Goal: Information Seeking & Learning: Learn about a topic

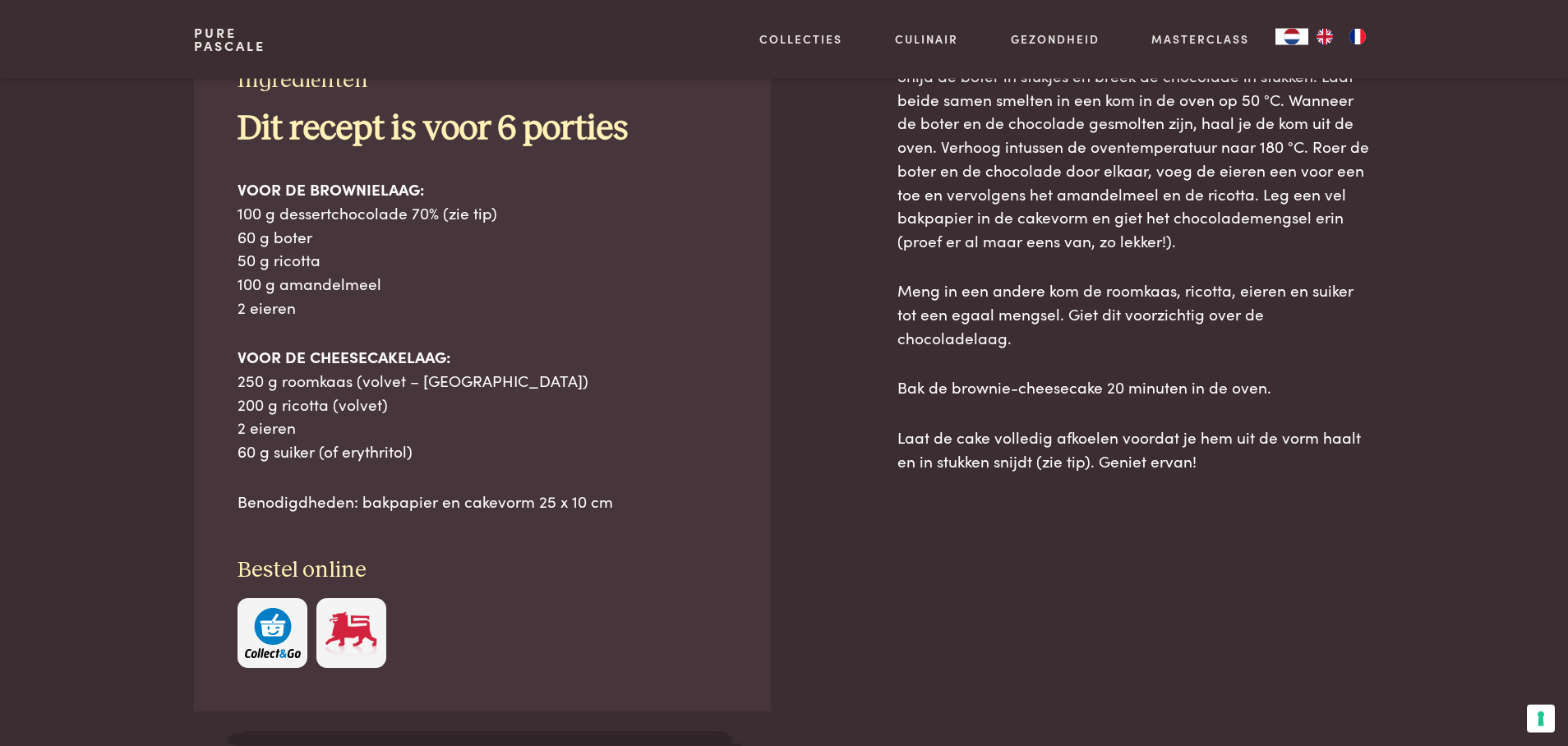
scroll to position [796, 0]
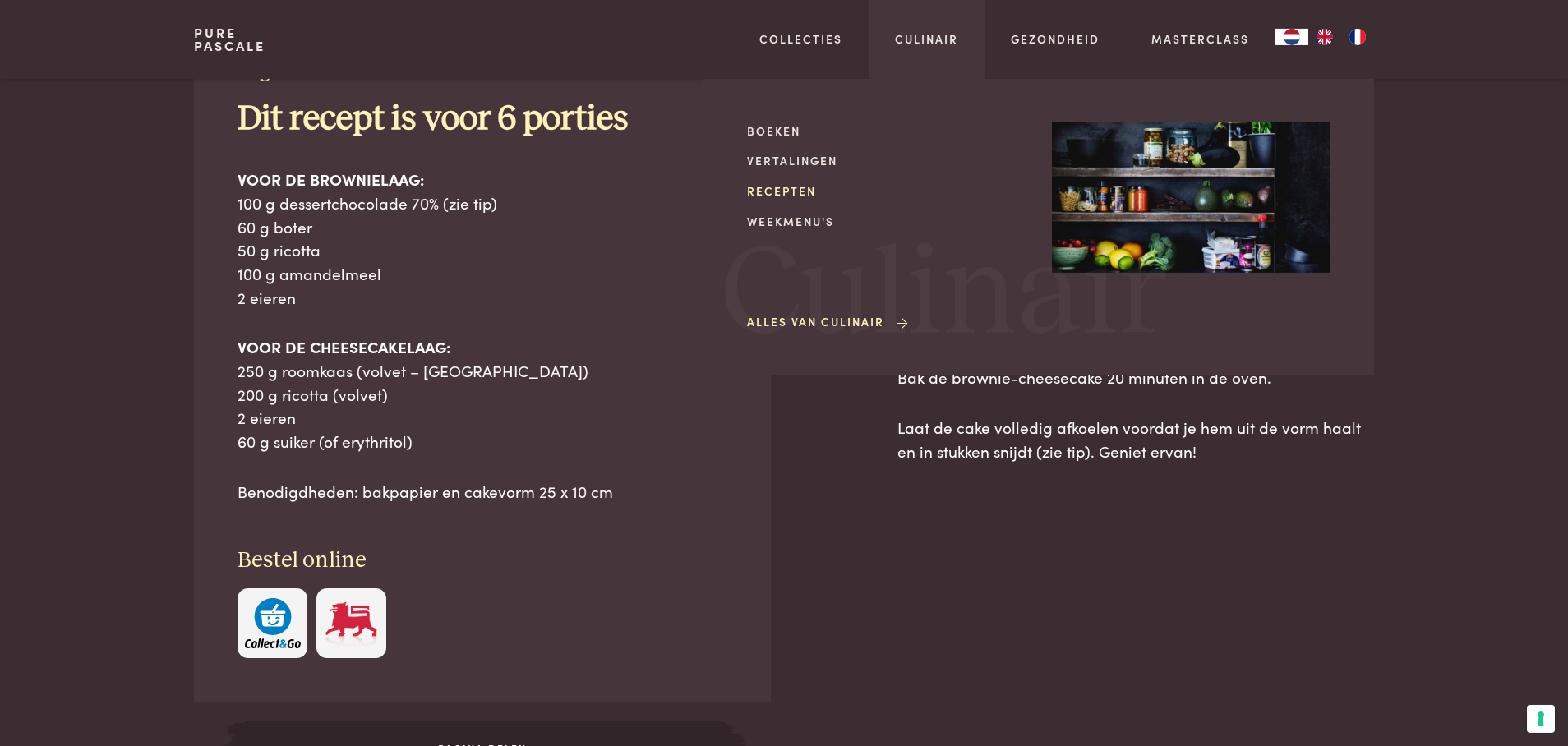
click at [795, 191] on link "Recepten" at bounding box center [887, 190] width 279 height 17
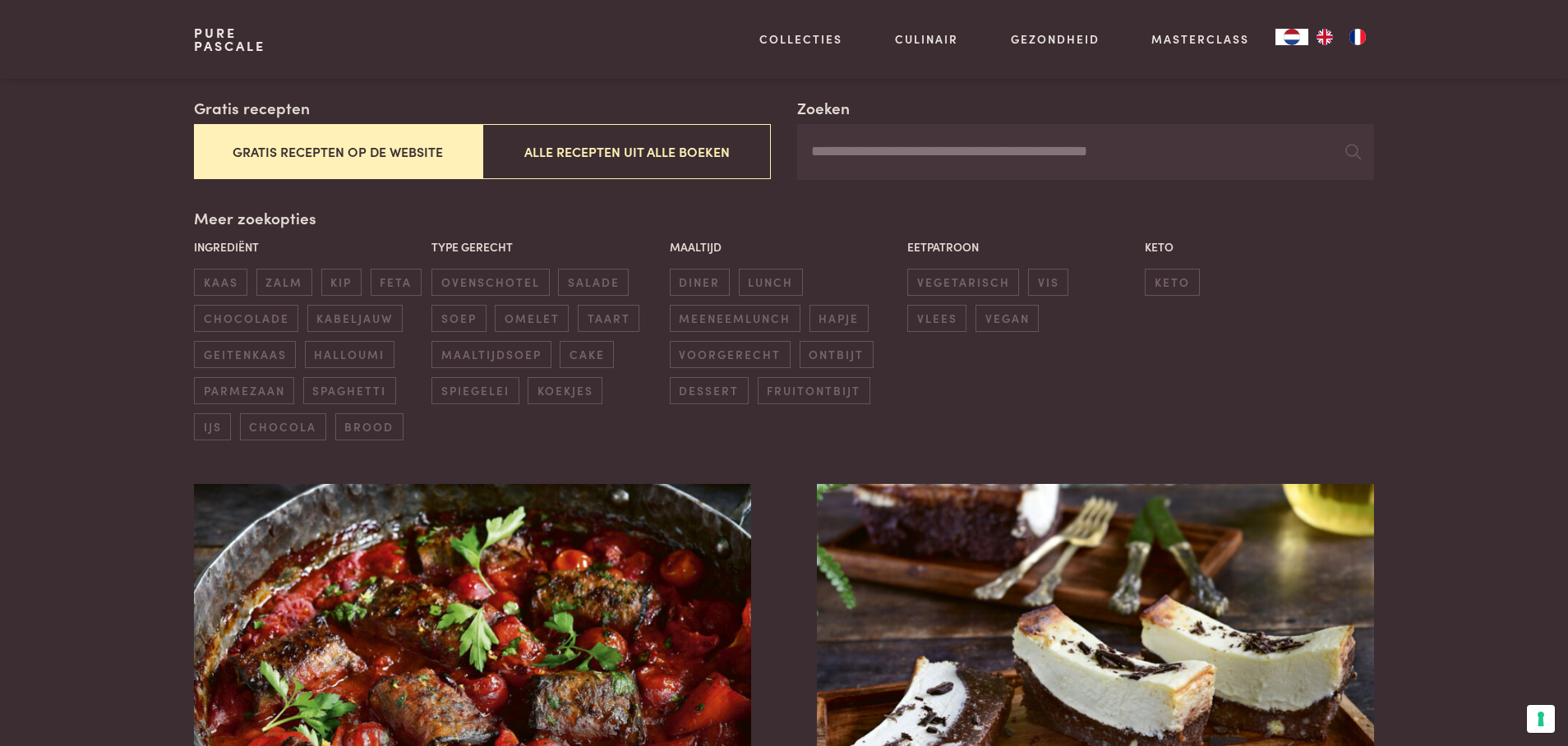
scroll to position [328, 0]
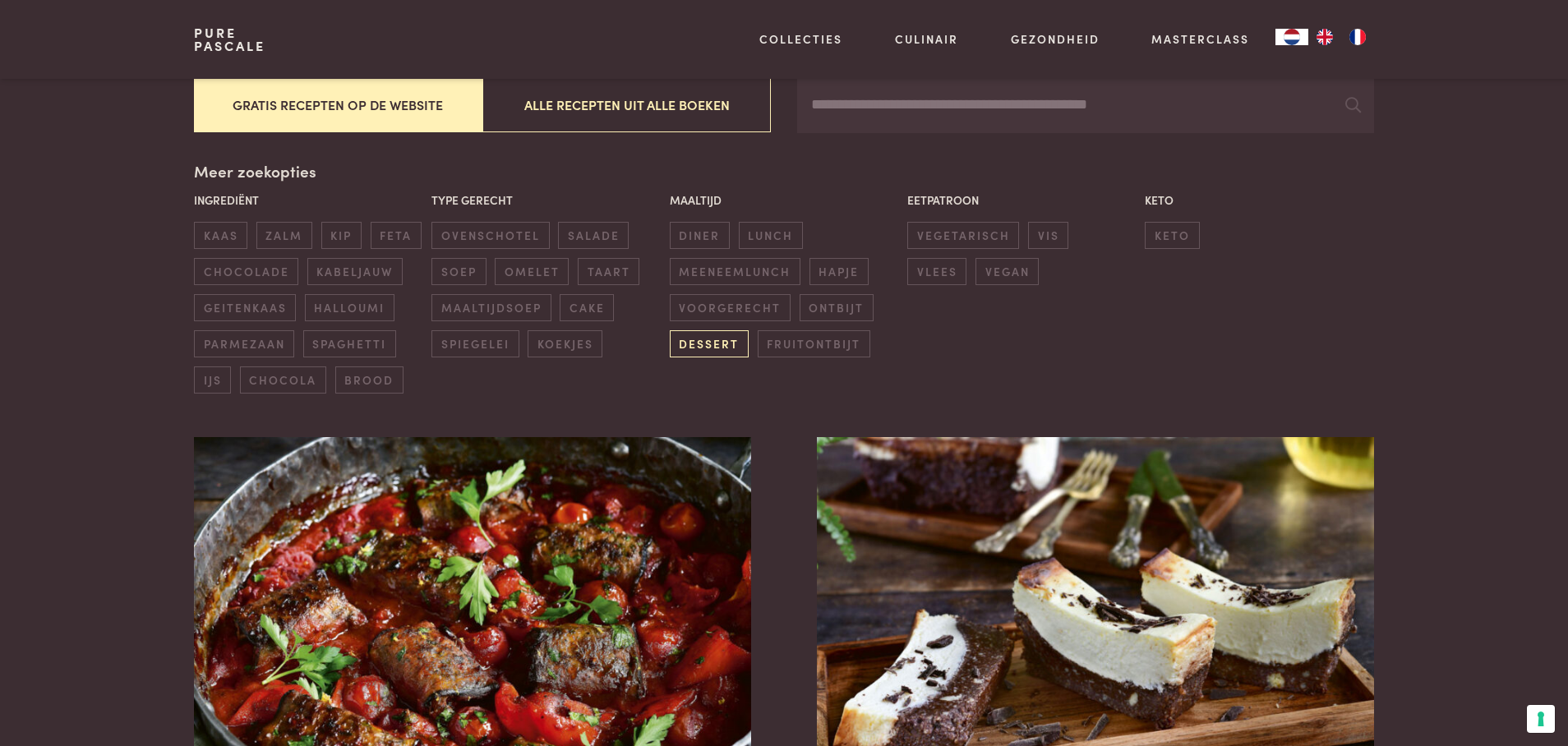
click at [693, 352] on span "dessert" at bounding box center [709, 344] width 79 height 28
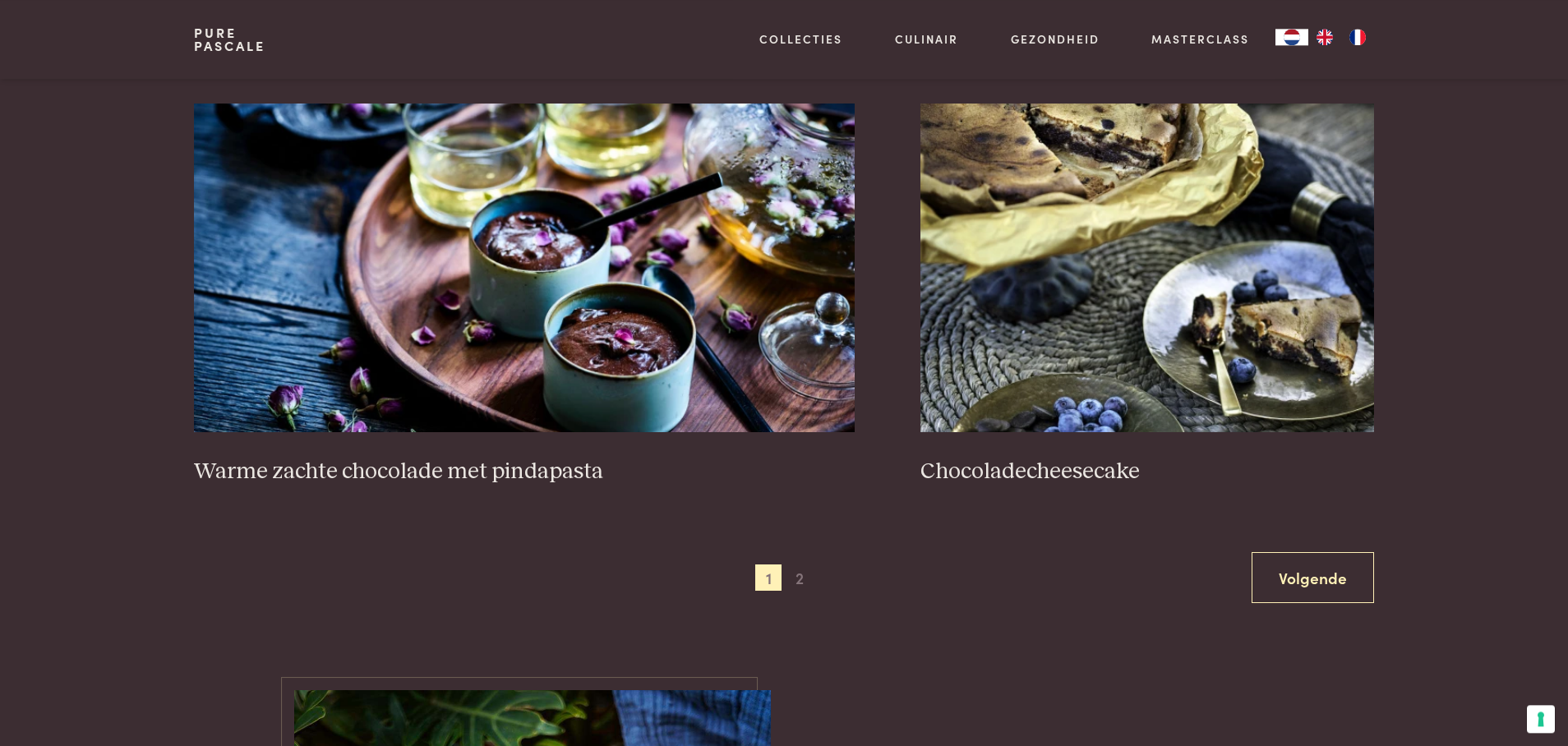
scroll to position [2906, 0]
click at [804, 584] on span "2" at bounding box center [800, 577] width 27 height 27
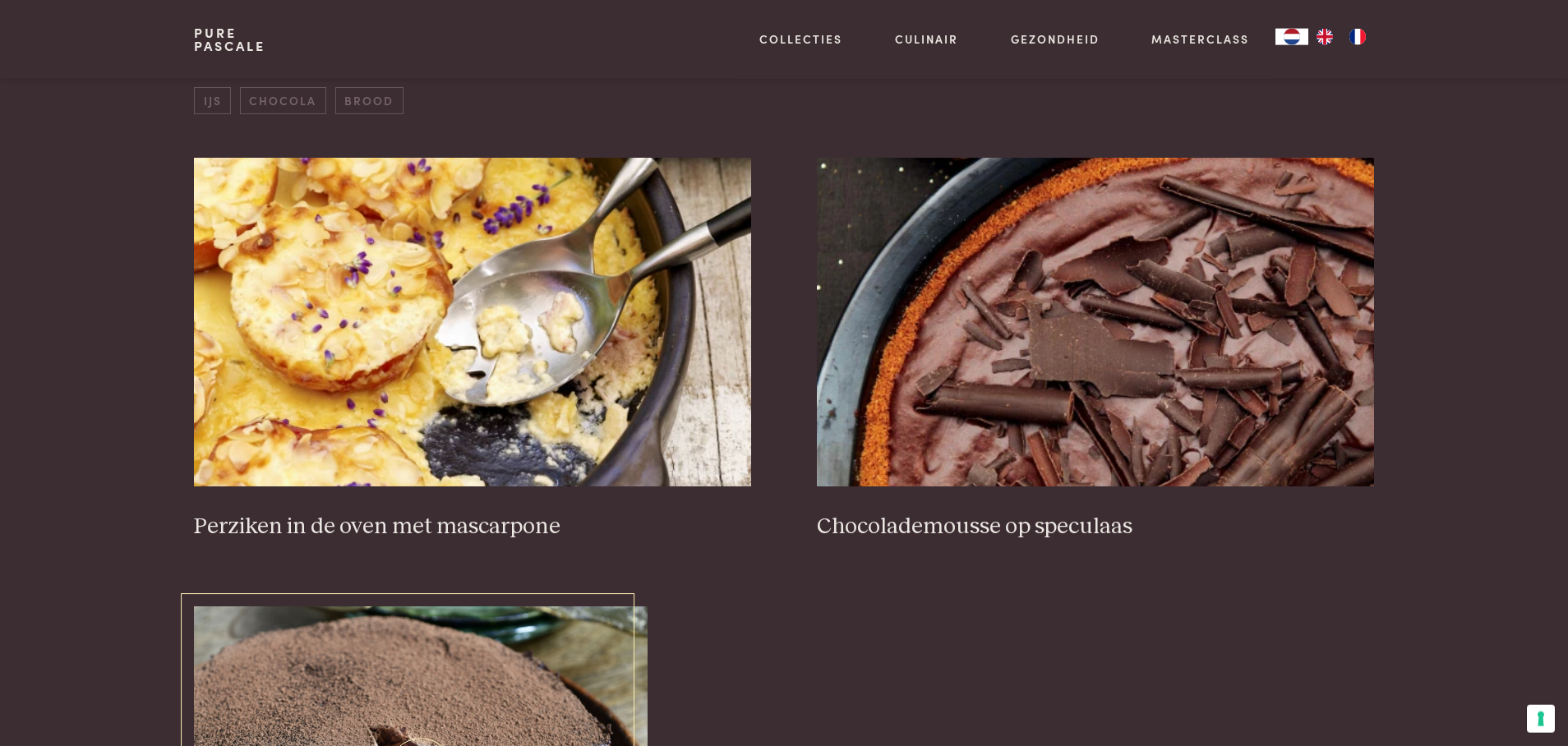
scroll to position [611, 0]
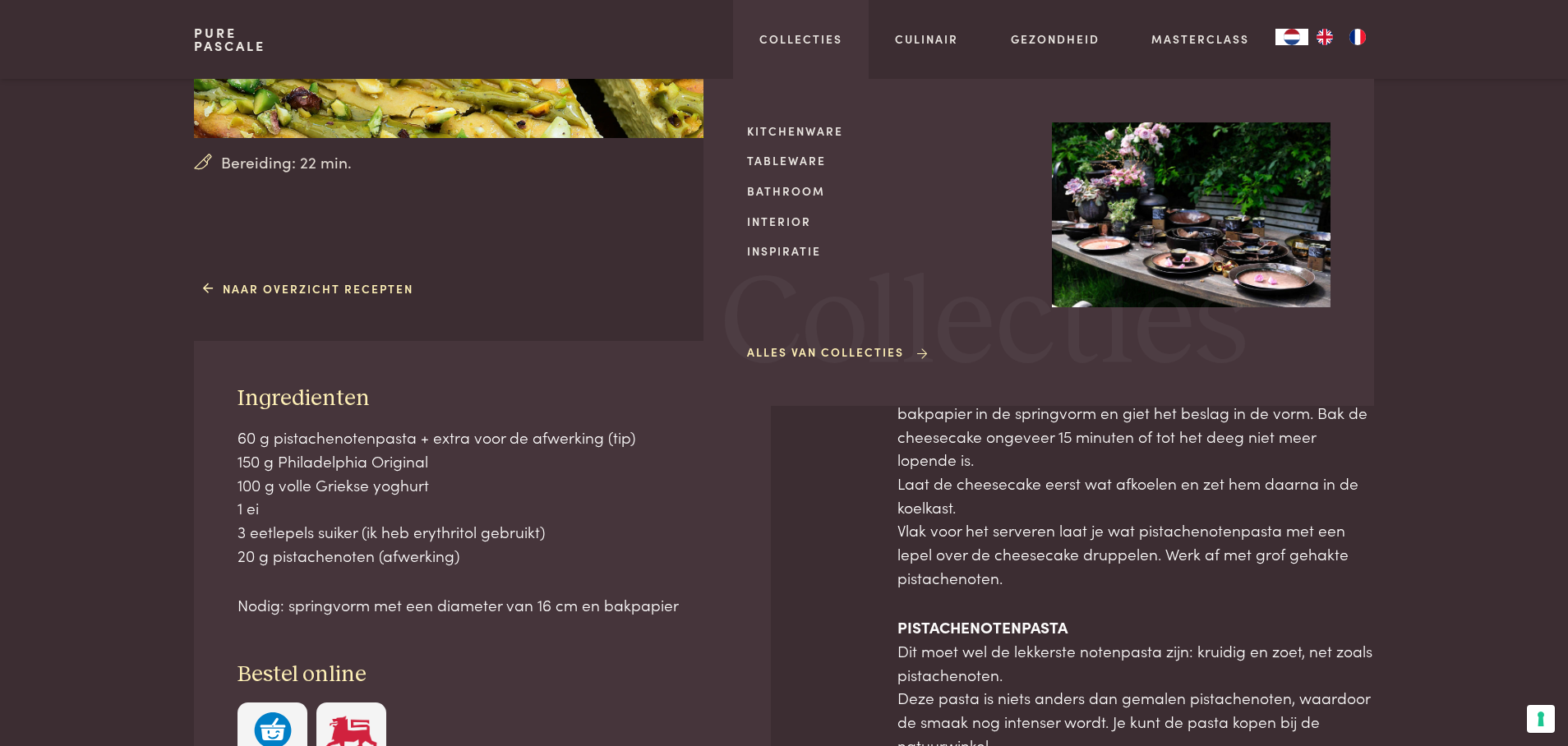
scroll to position [515, 0]
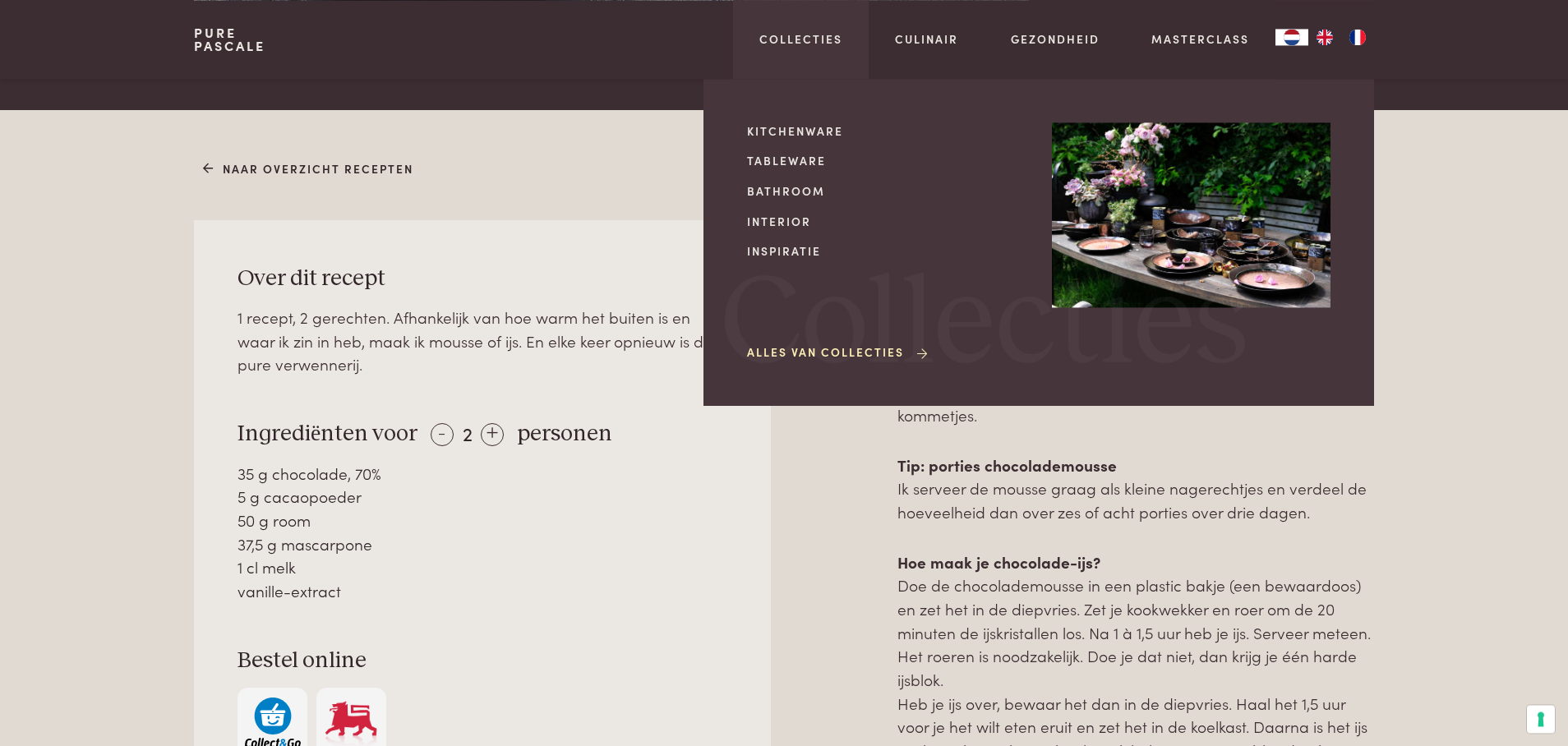
scroll to position [608, 0]
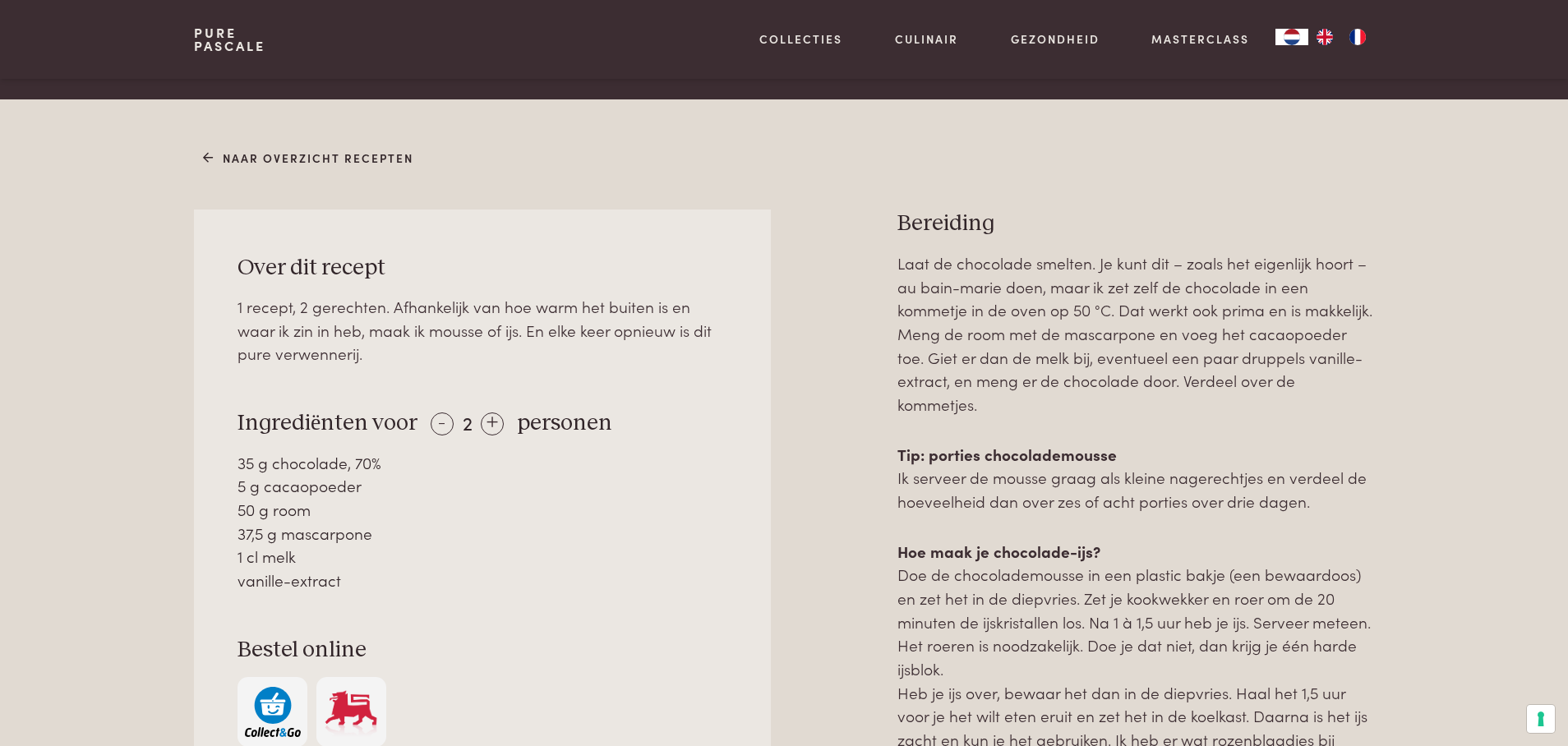
click at [60, 381] on div "Naar overzicht recepten Over dit recept 1 recept, 2 gerechten. Afhankelijk van …" at bounding box center [784, 576] width 1568 height 954
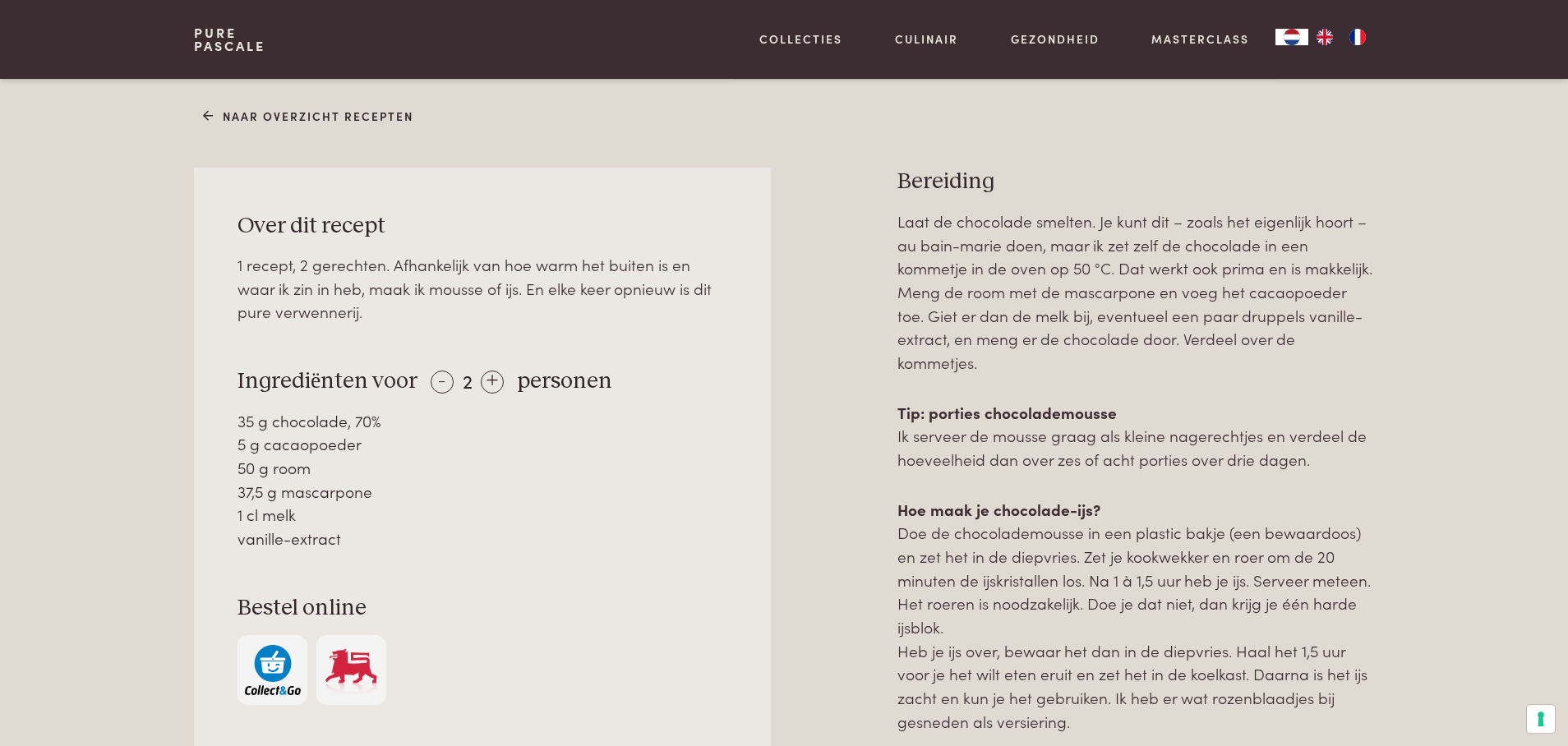
scroll to position [655, 0]
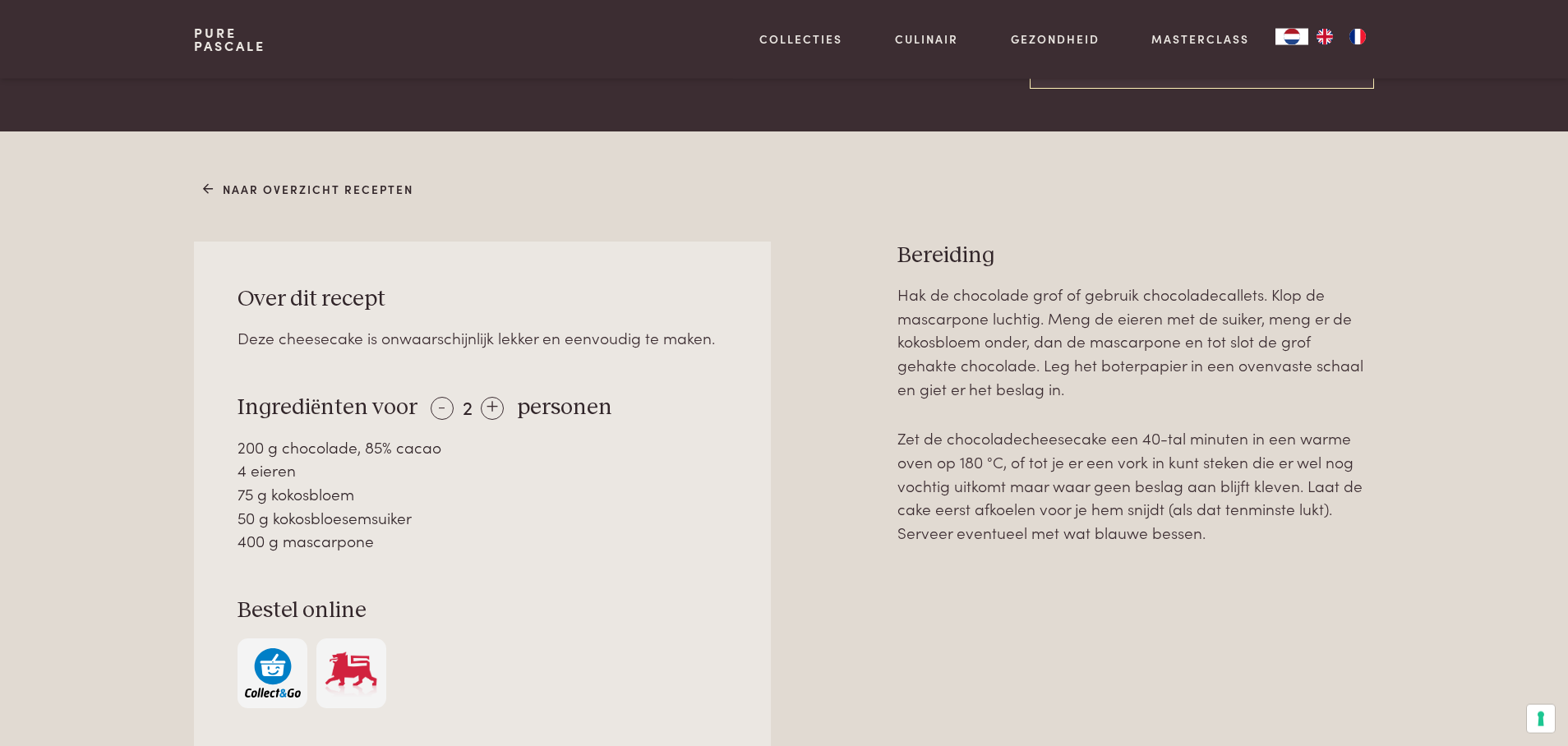
scroll to position [608, 0]
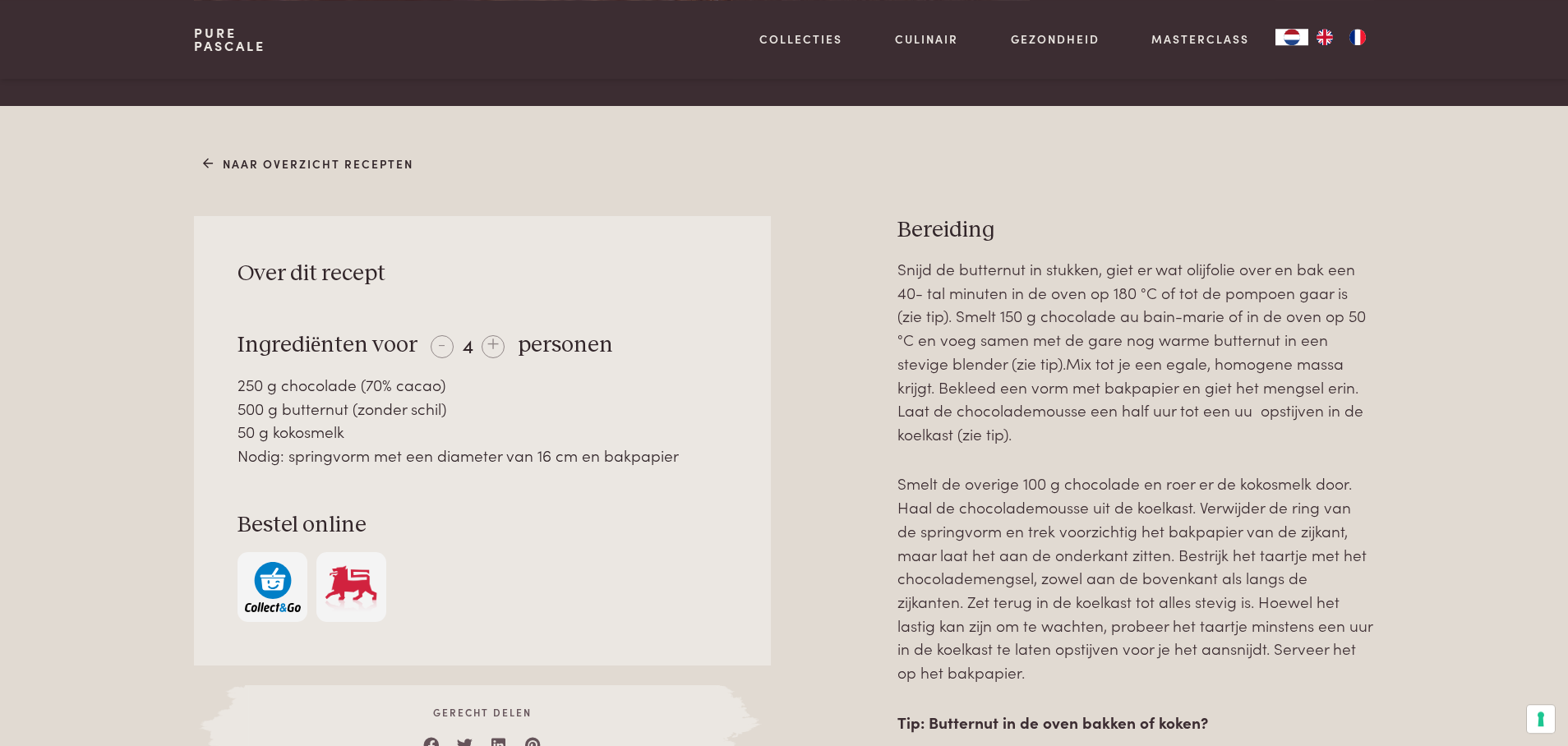
scroll to position [608, 0]
